Goal: Information Seeking & Learning: Learn about a topic

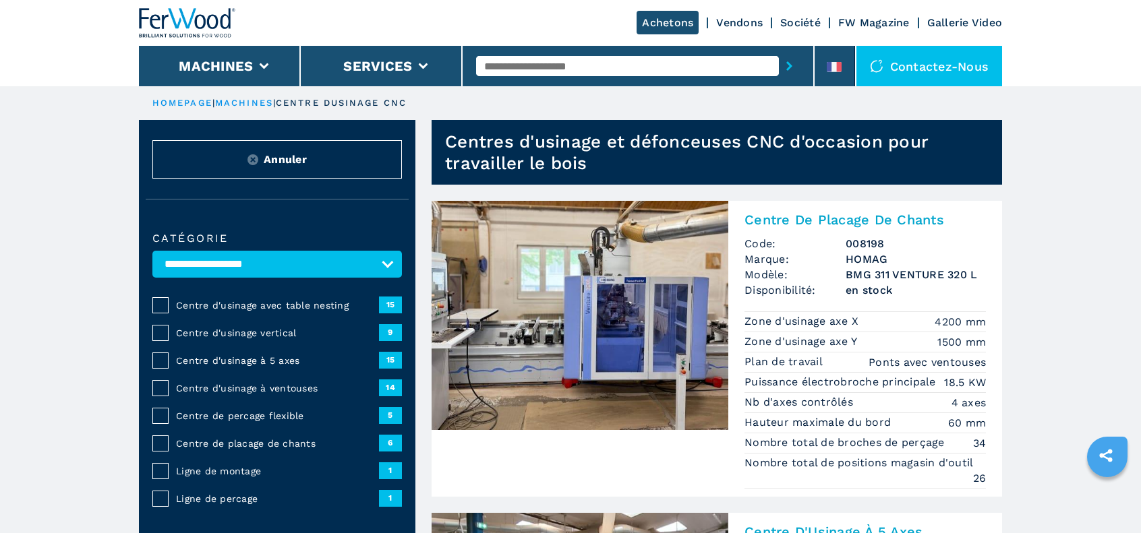
select select "**********"
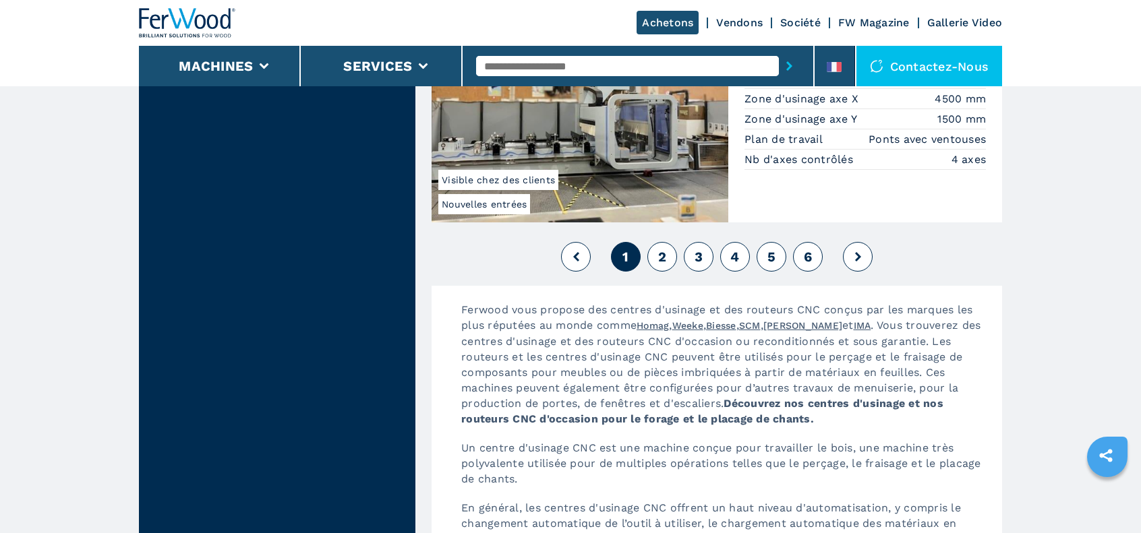
scroll to position [3641, 0]
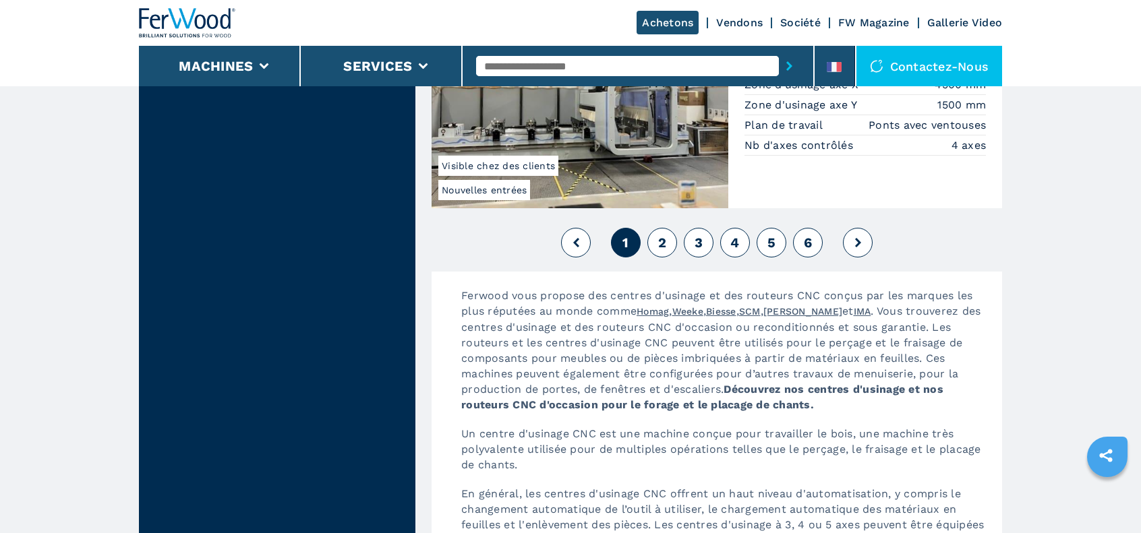
click at [670, 228] on button "2" at bounding box center [662, 243] width 30 height 30
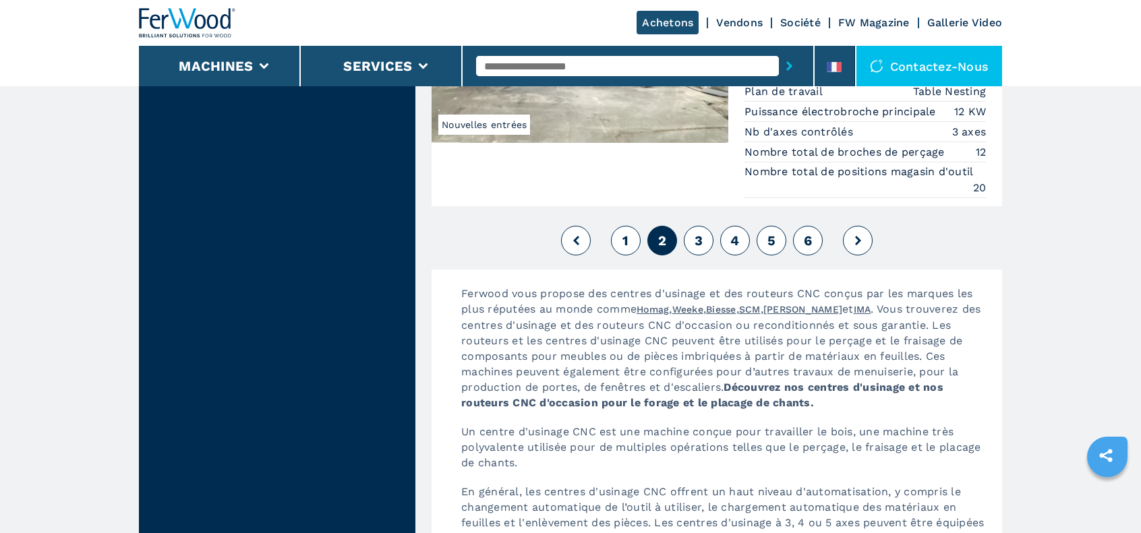
scroll to position [3506, 0]
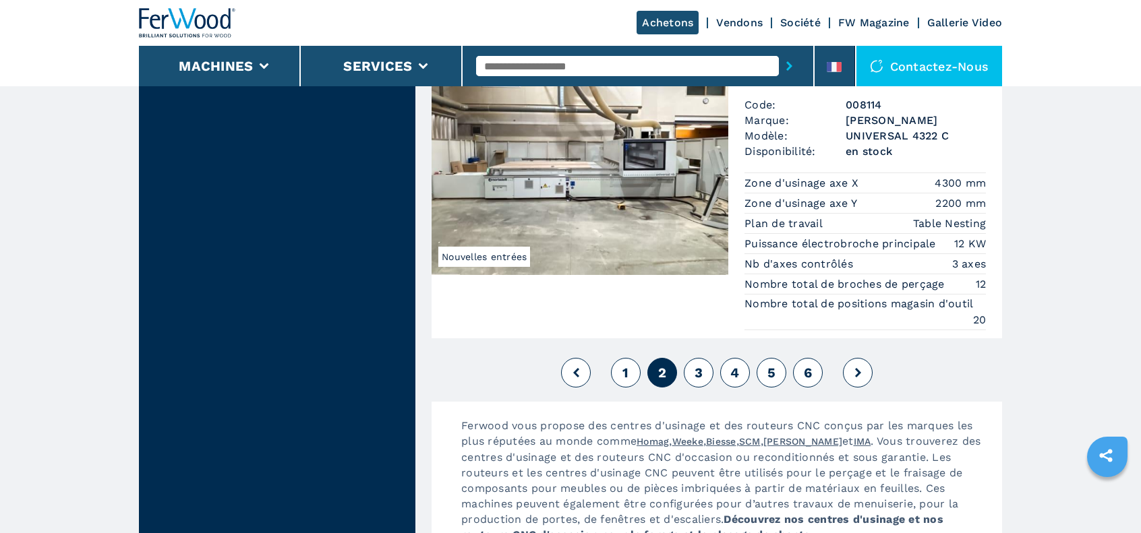
click at [697, 365] on span "3" at bounding box center [698, 373] width 8 height 16
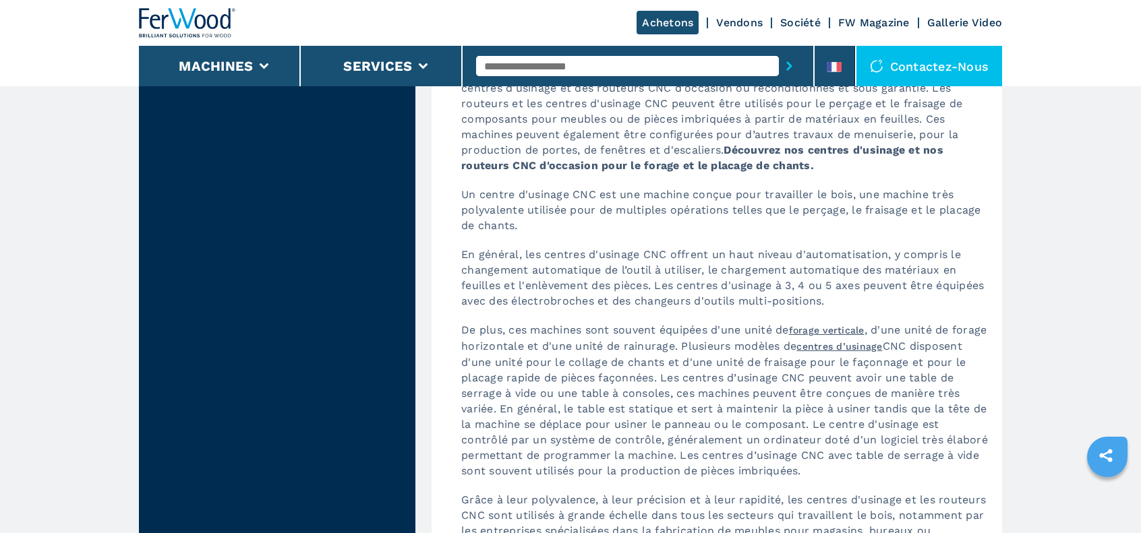
scroll to position [3506, 0]
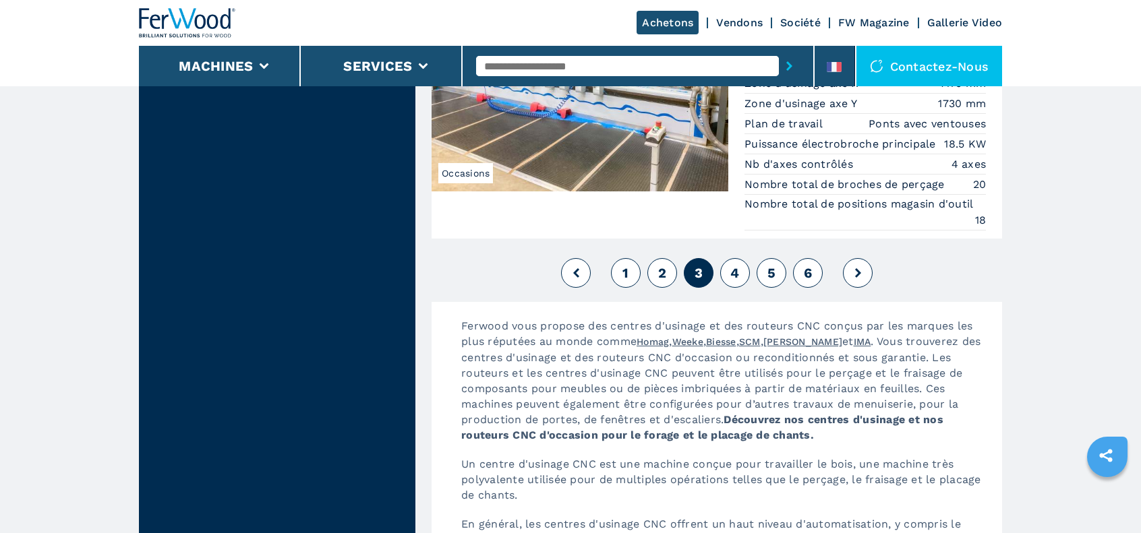
click at [738, 265] on span "4" at bounding box center [734, 273] width 9 height 16
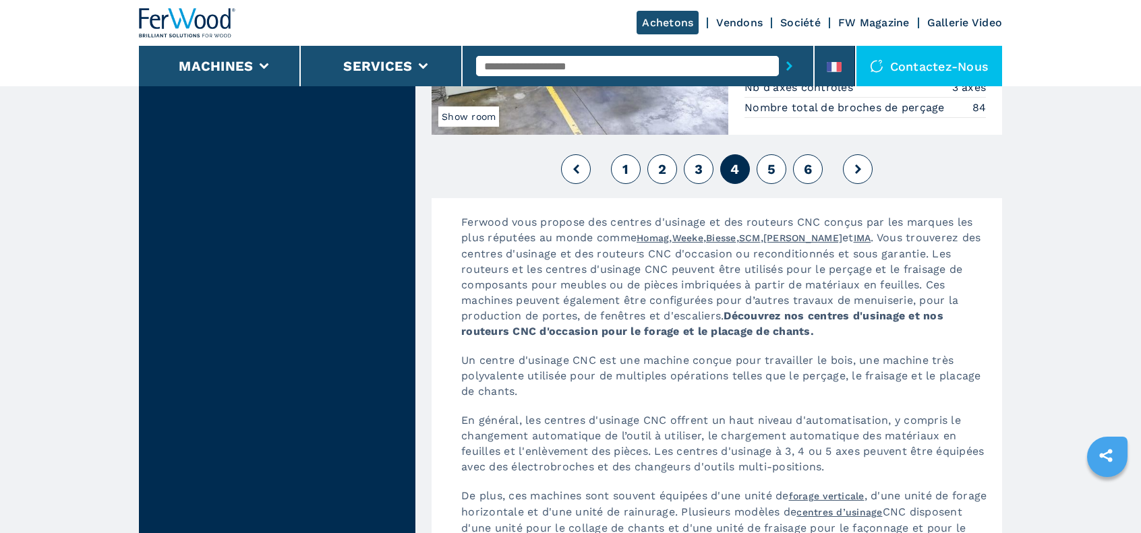
scroll to position [3641, 0]
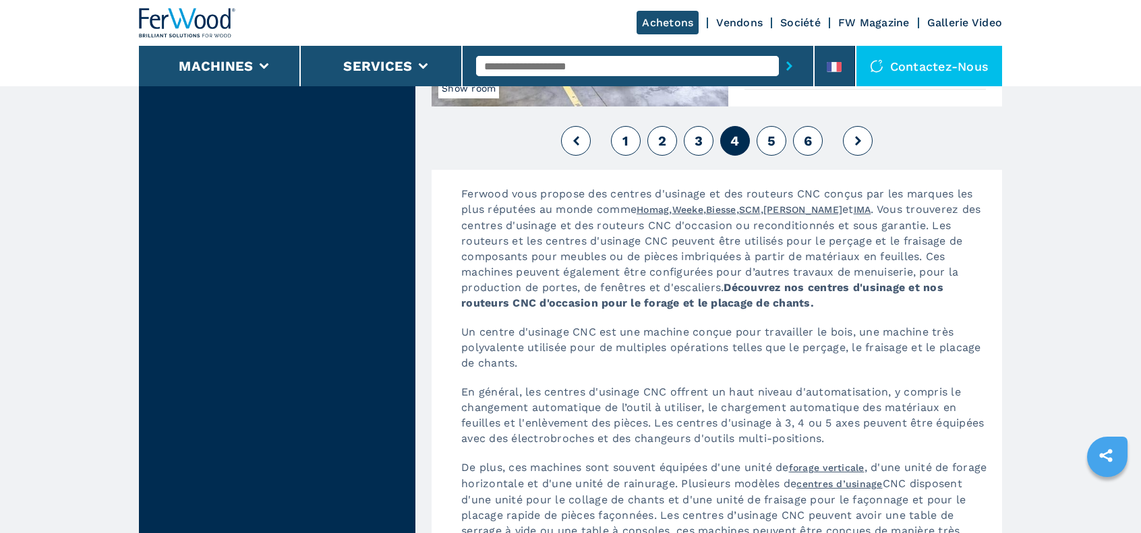
click at [783, 126] on button "5" at bounding box center [772, 141] width 30 height 30
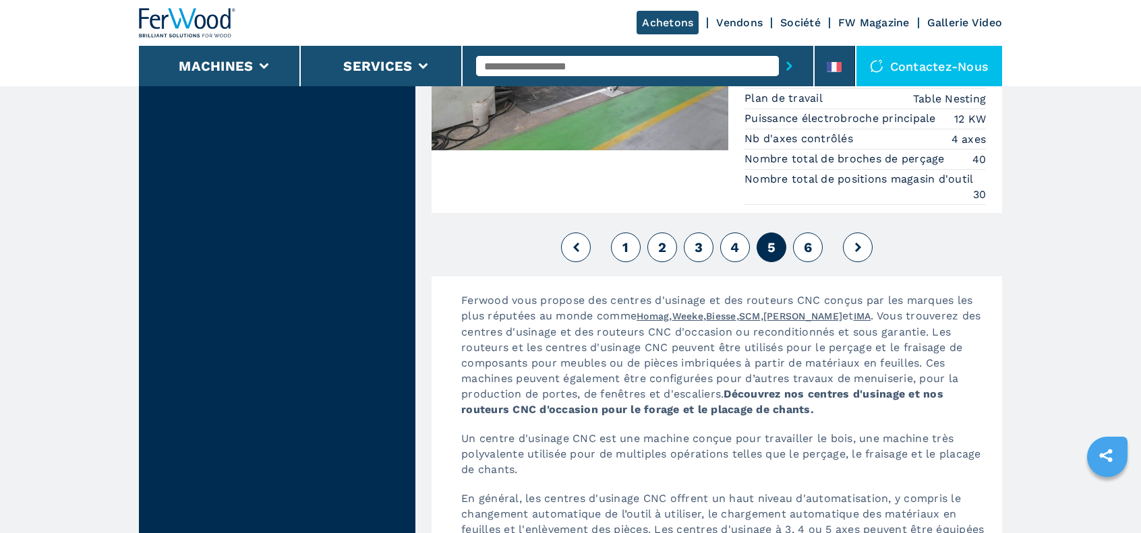
scroll to position [3506, 0]
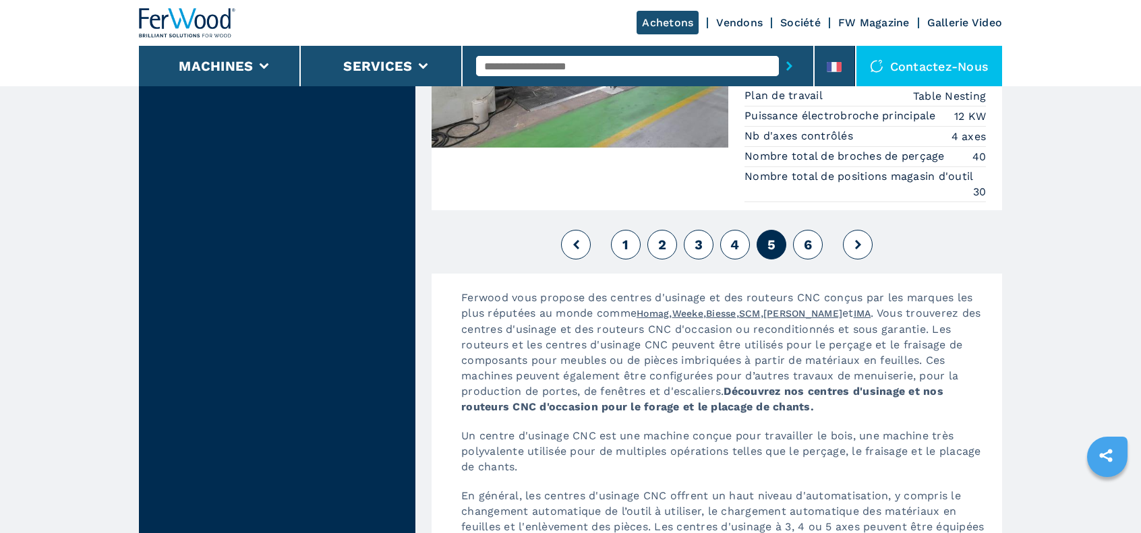
click at [815, 230] on button "6" at bounding box center [808, 245] width 30 height 30
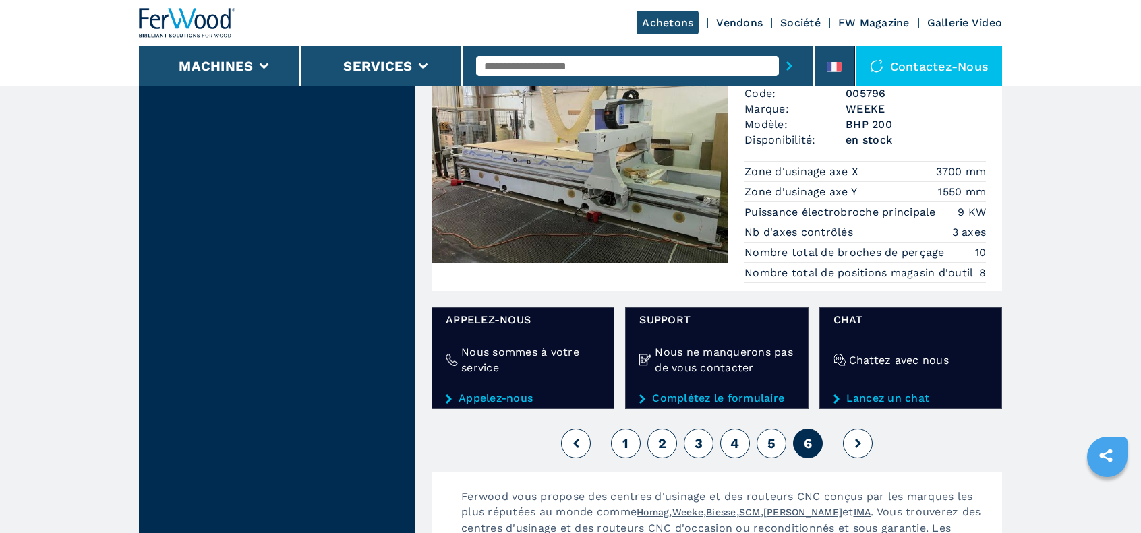
scroll to position [1483, 0]
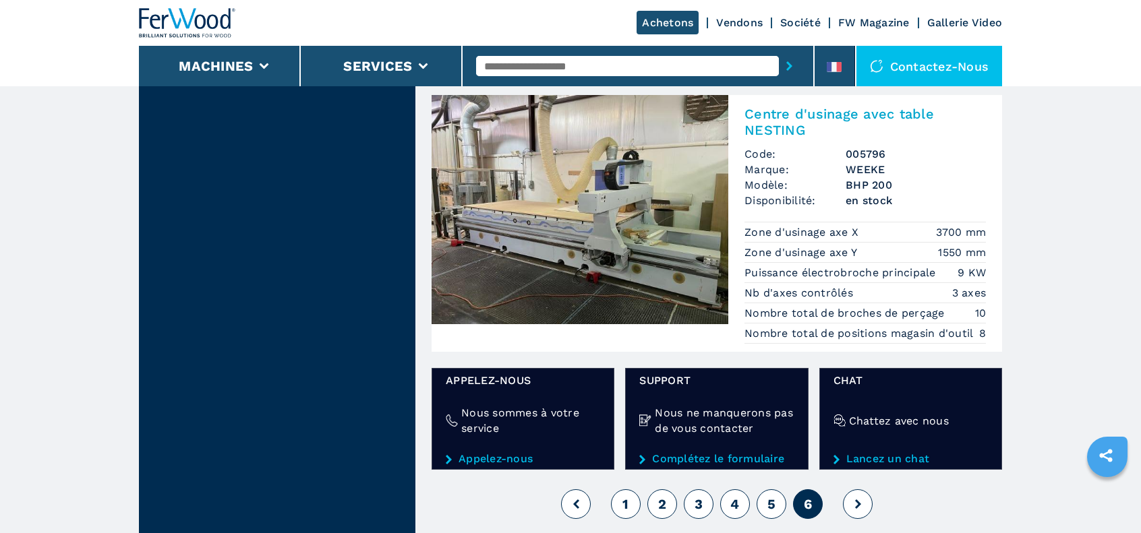
click at [617, 496] on button "1" at bounding box center [626, 505] width 30 height 30
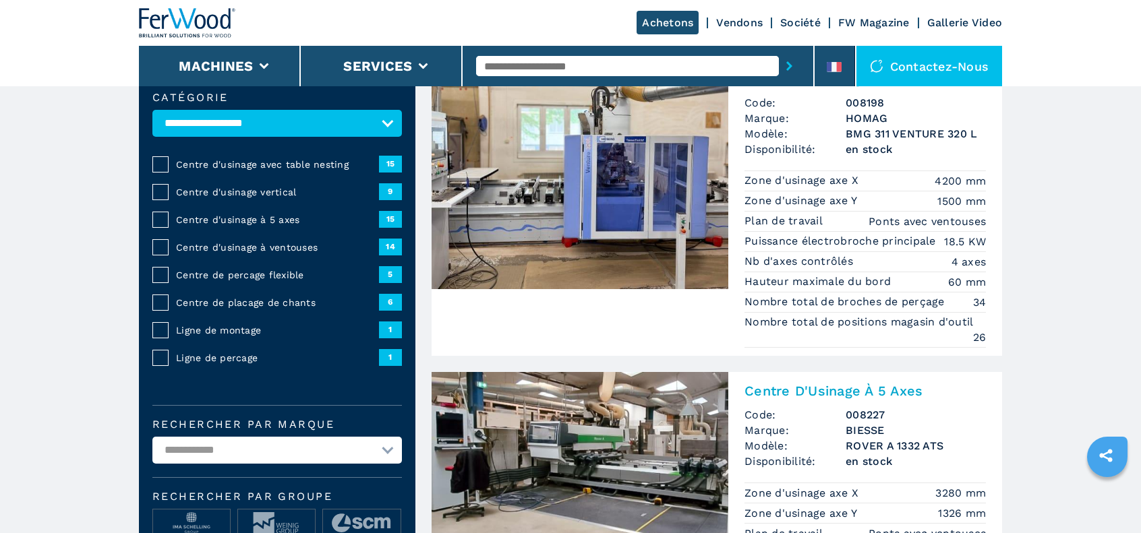
scroll to position [270, 0]
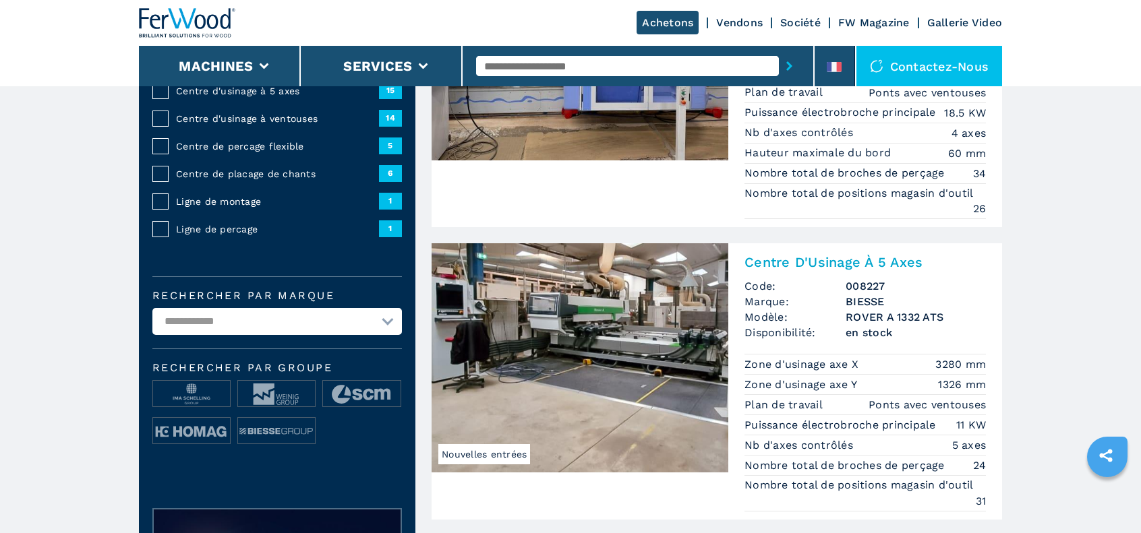
click at [879, 258] on h2 "Centre D'Usinage À 5 Axes" at bounding box center [864, 262] width 241 height 16
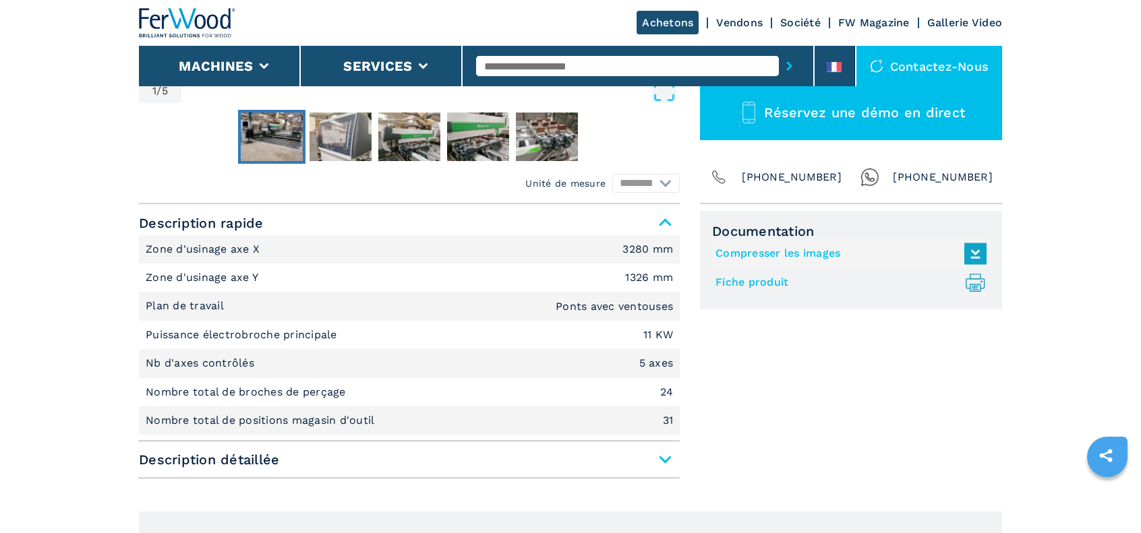
scroll to position [539, 0]
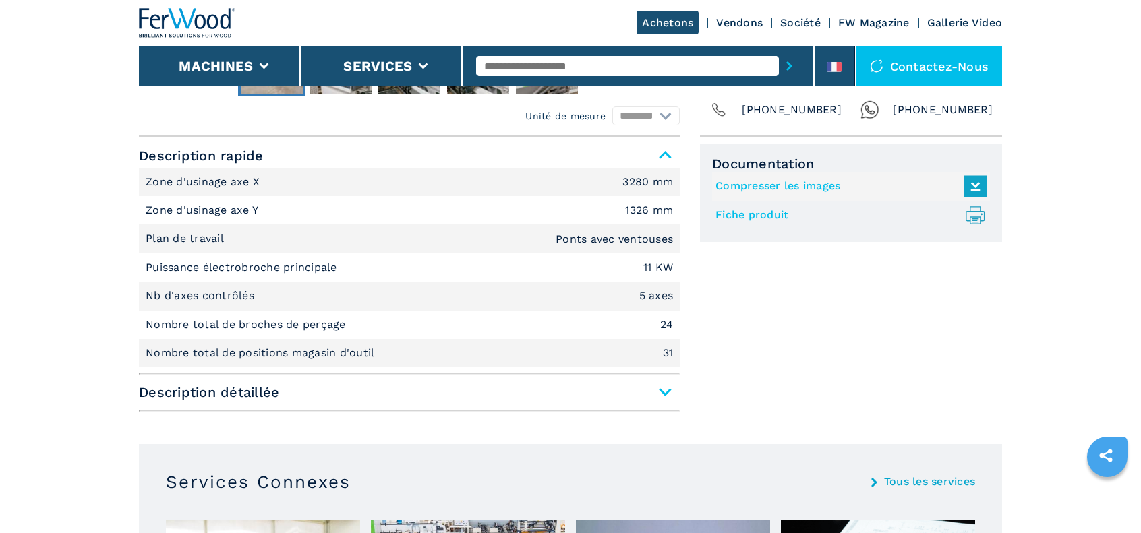
click at [669, 392] on span "Description détaillée" at bounding box center [409, 392] width 541 height 24
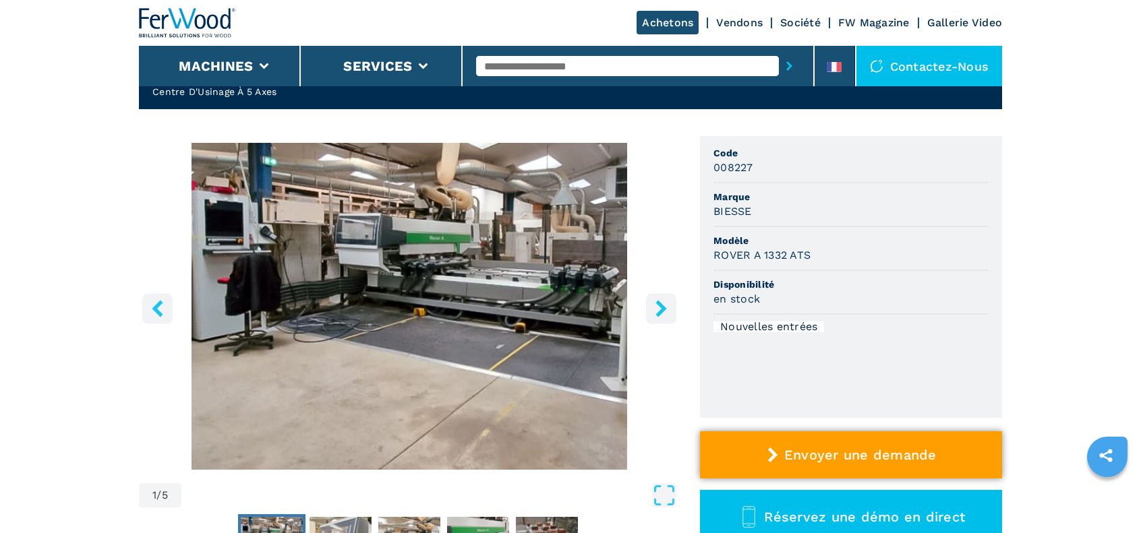
scroll to position [0, 0]
